Goal: Use online tool/utility

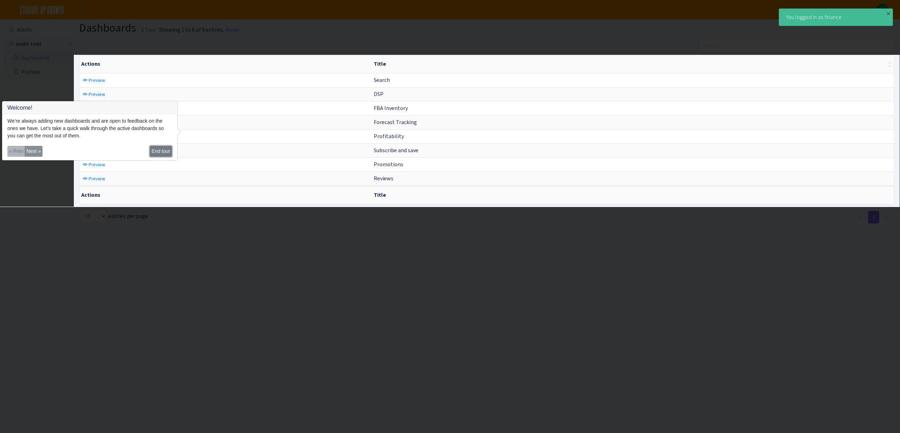
click at [157, 154] on button "End tour" at bounding box center [161, 151] width 22 height 11
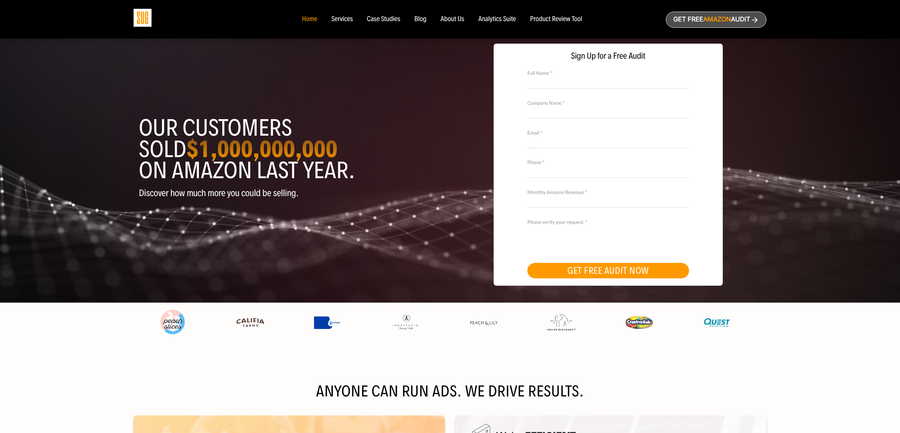
click at [560, 21] on div "Product Review Tool" at bounding box center [556, 19] width 52 height 8
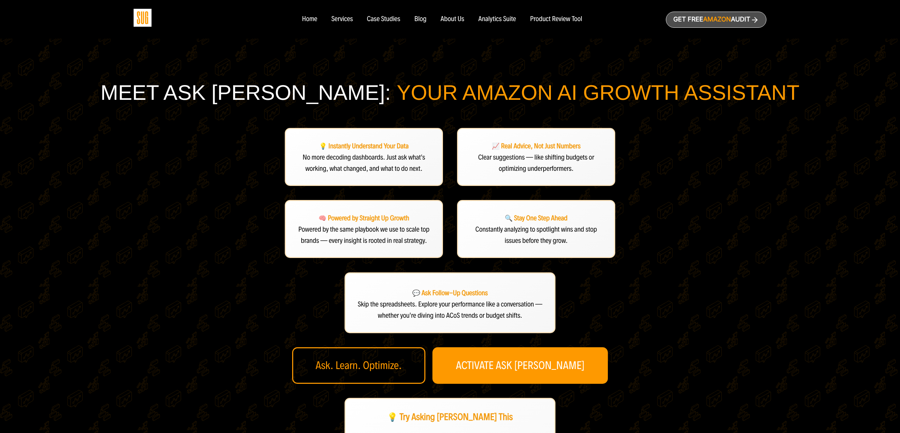
click at [695, 137] on div "Meet Ask Dan: Your Amazon AI Growth Assistant 💡 Instantly Understand Your Data …" at bounding box center [450, 308] width 800 height 456
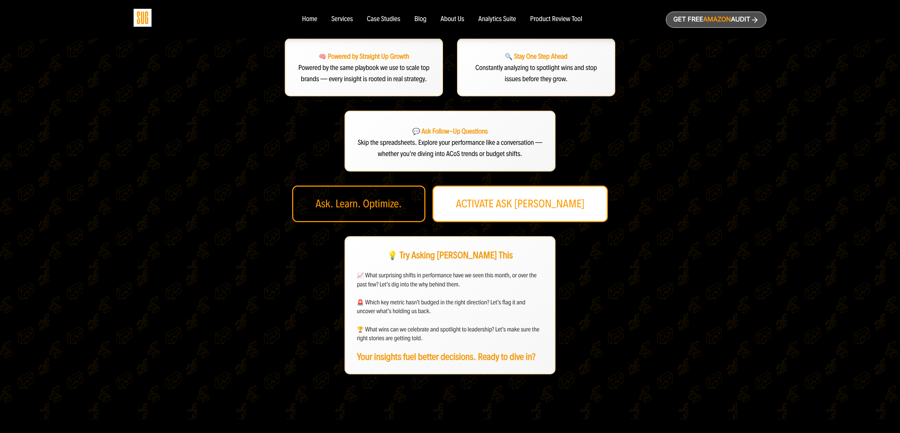
click at [522, 201] on link "ACTIVATE ASK DAN" at bounding box center [521, 204] width 176 height 37
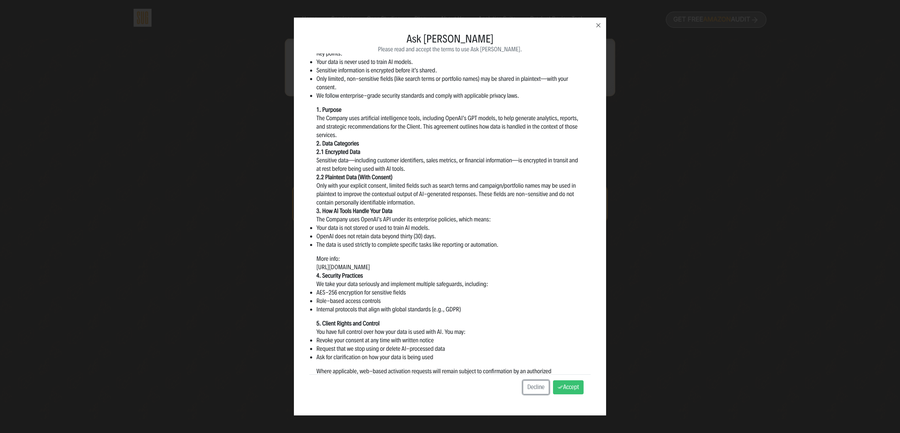
scroll to position [0, 0]
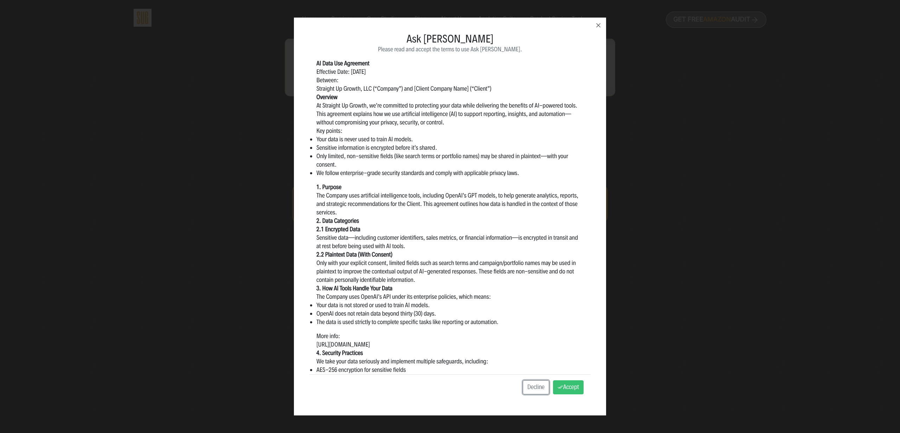
click at [695, 183] on div "Ask Dan Consent Please read and accept the terms to use Ask Dan. AI Data Use Ag…" at bounding box center [450, 216] width 900 height 433
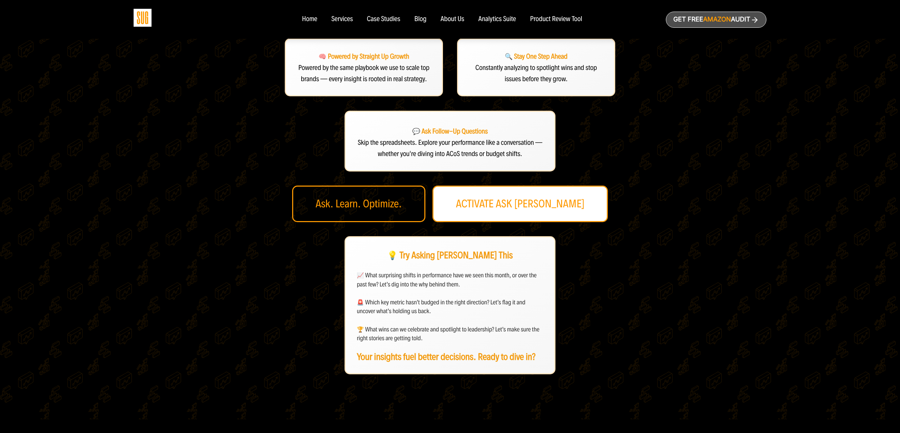
click at [543, 205] on link "ACTIVATE ASK DAN" at bounding box center [521, 204] width 176 height 37
click at [531, 204] on link "ACTIVATE ASK DAN" at bounding box center [521, 204] width 176 height 37
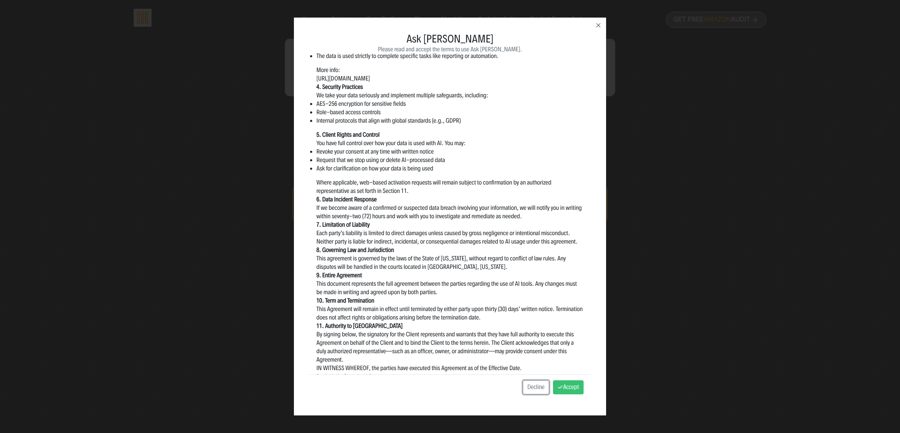
scroll to position [295, 0]
